Goal: Transaction & Acquisition: Purchase product/service

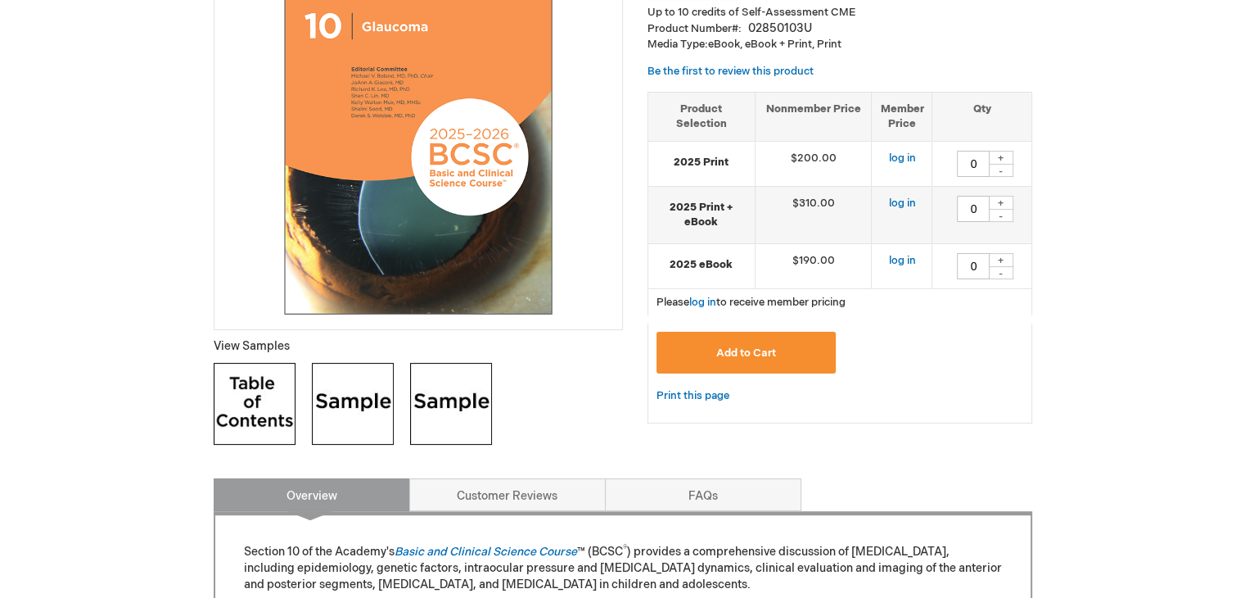
scroll to position [327, 0]
click at [264, 397] on img at bounding box center [255, 403] width 82 height 82
click at [379, 406] on img at bounding box center [353, 403] width 82 height 82
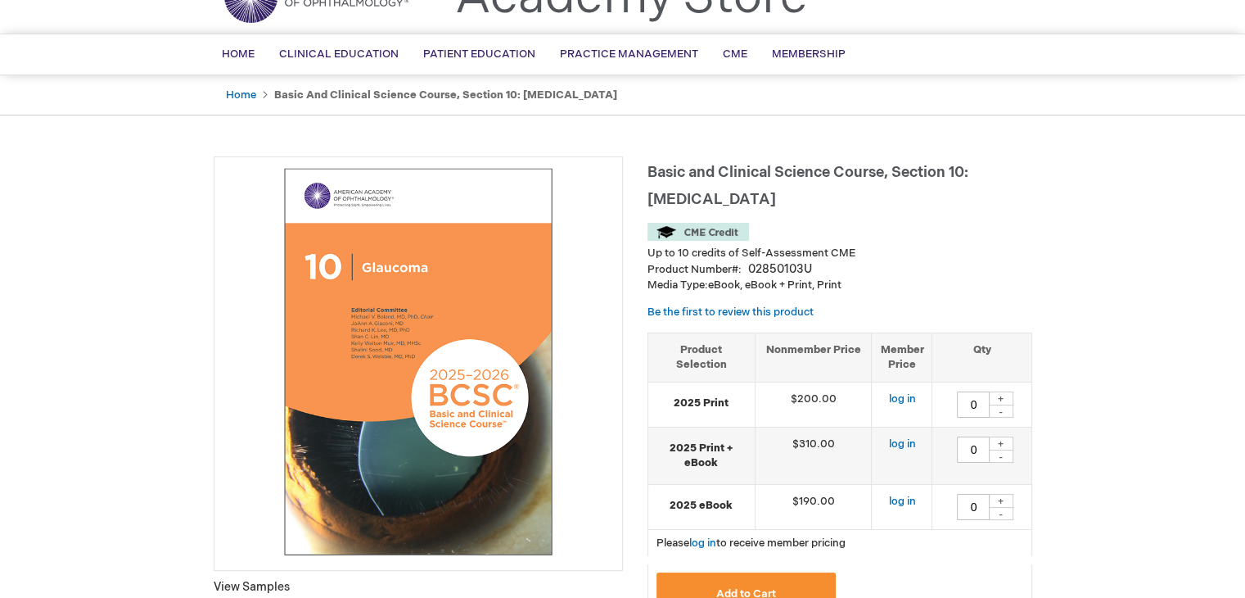
scroll to position [0, 0]
